Goal: Information Seeking & Learning: Understand process/instructions

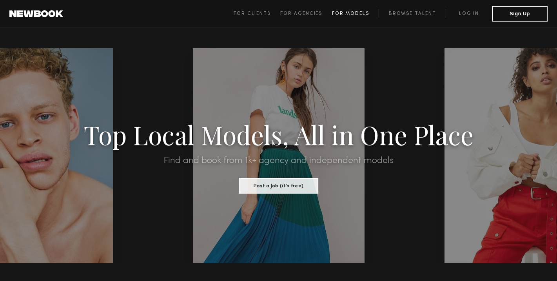
click at [365, 13] on span "For Models" at bounding box center [350, 13] width 37 height 5
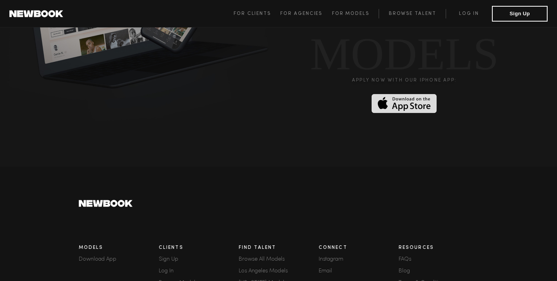
scroll to position [1954, 0]
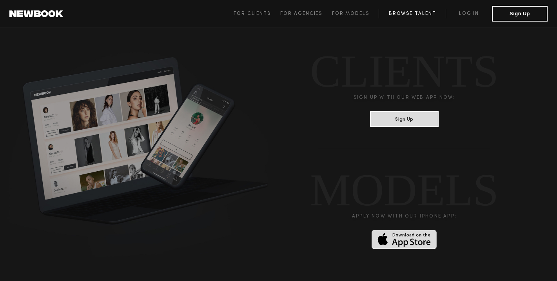
click at [410, 14] on link "Browse Talent" at bounding box center [412, 13] width 67 height 9
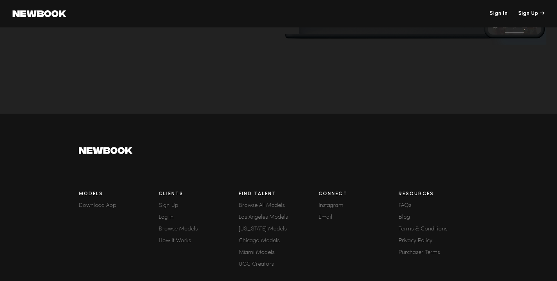
scroll to position [190, 0]
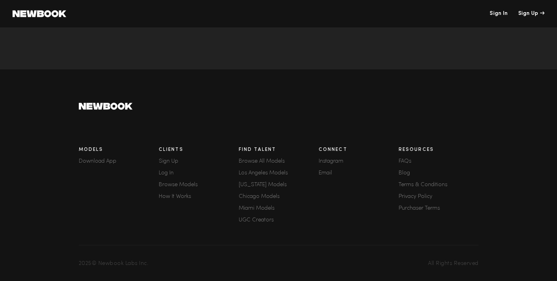
click at [167, 197] on link "How It Works" at bounding box center [199, 196] width 80 height 5
